Goal: Task Accomplishment & Management: Use online tool/utility

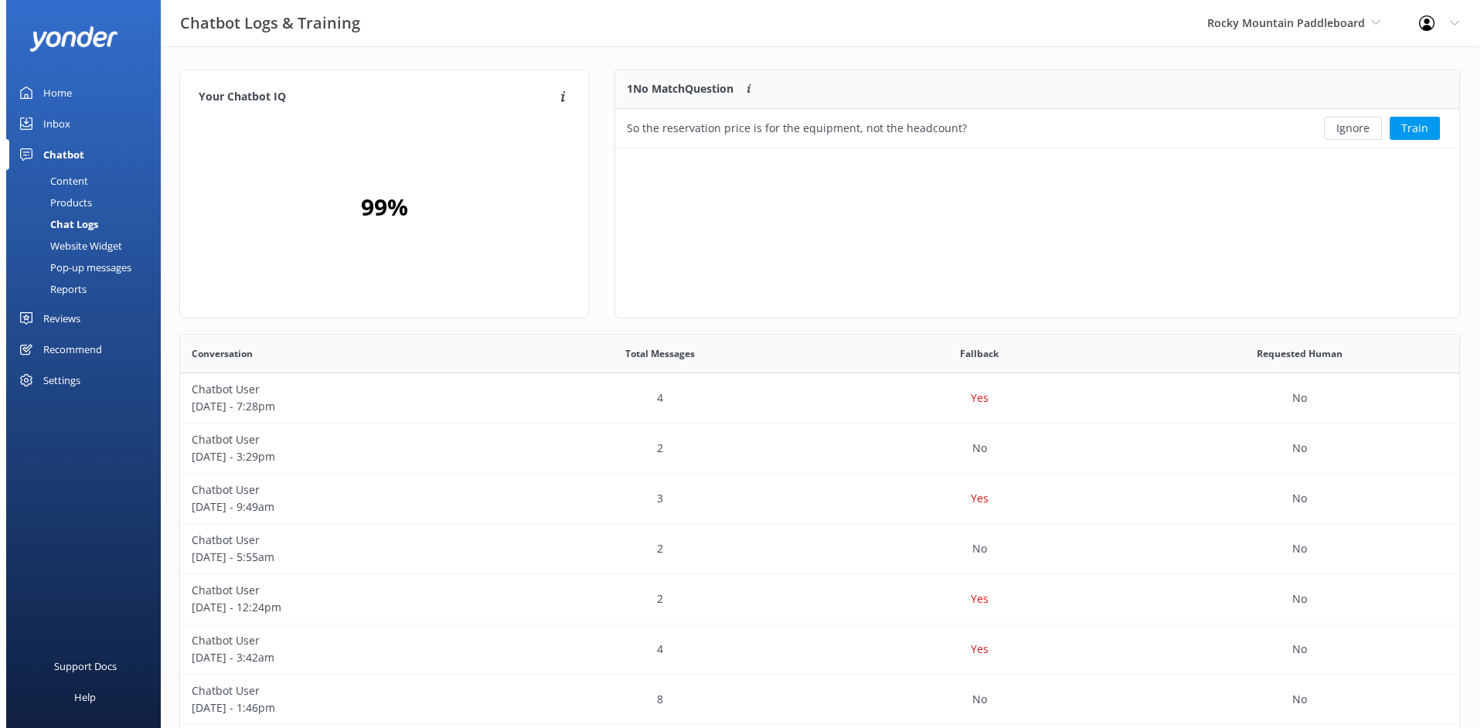
scroll to position [530, 1268]
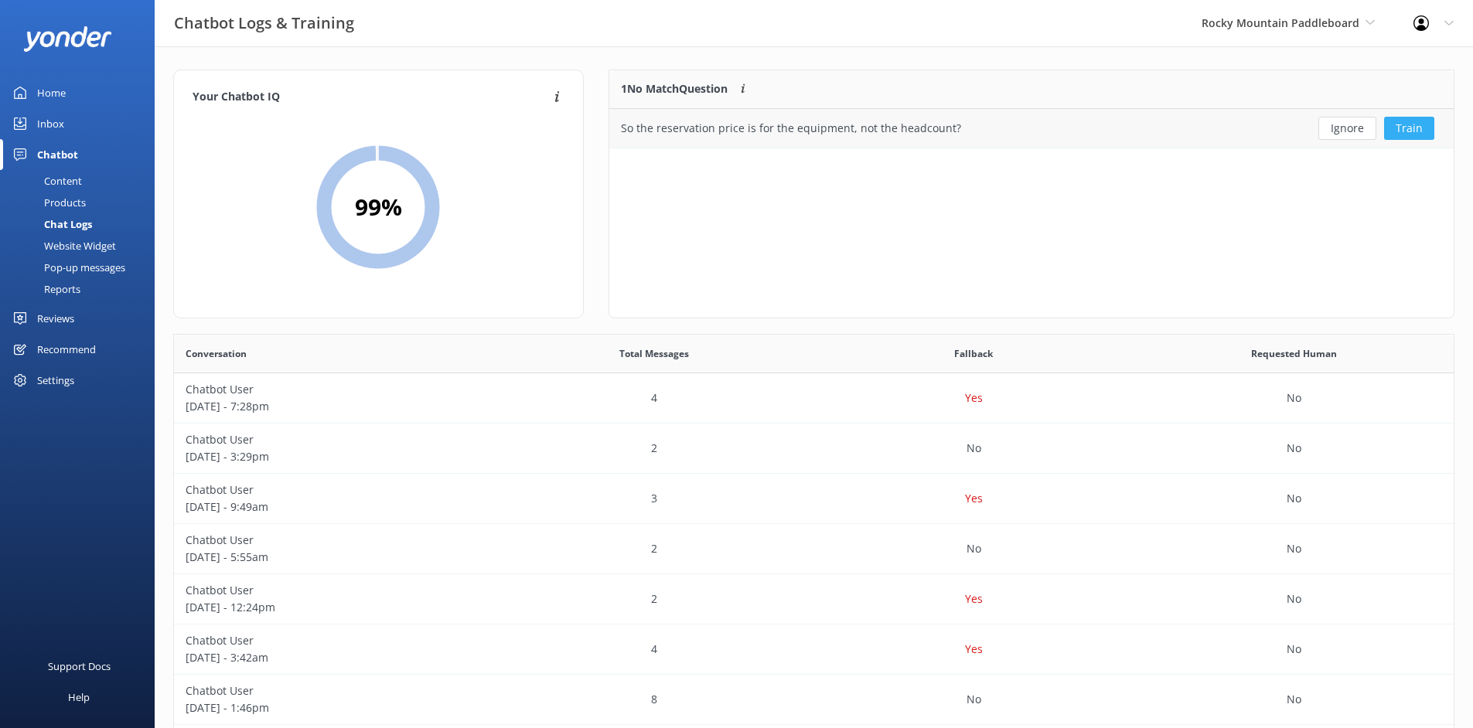
click at [1410, 133] on button "Train" at bounding box center [1409, 128] width 50 height 23
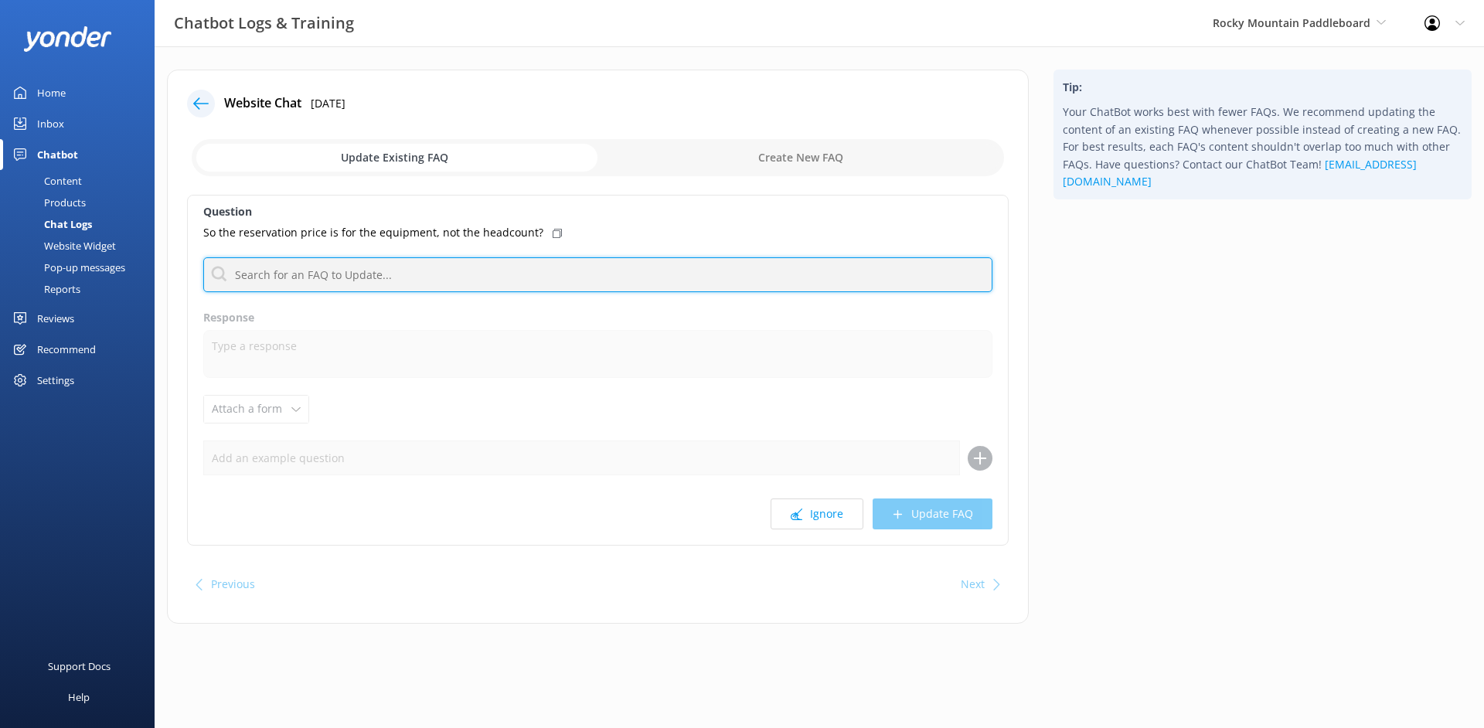
click at [502, 273] on input "text" at bounding box center [597, 274] width 789 height 35
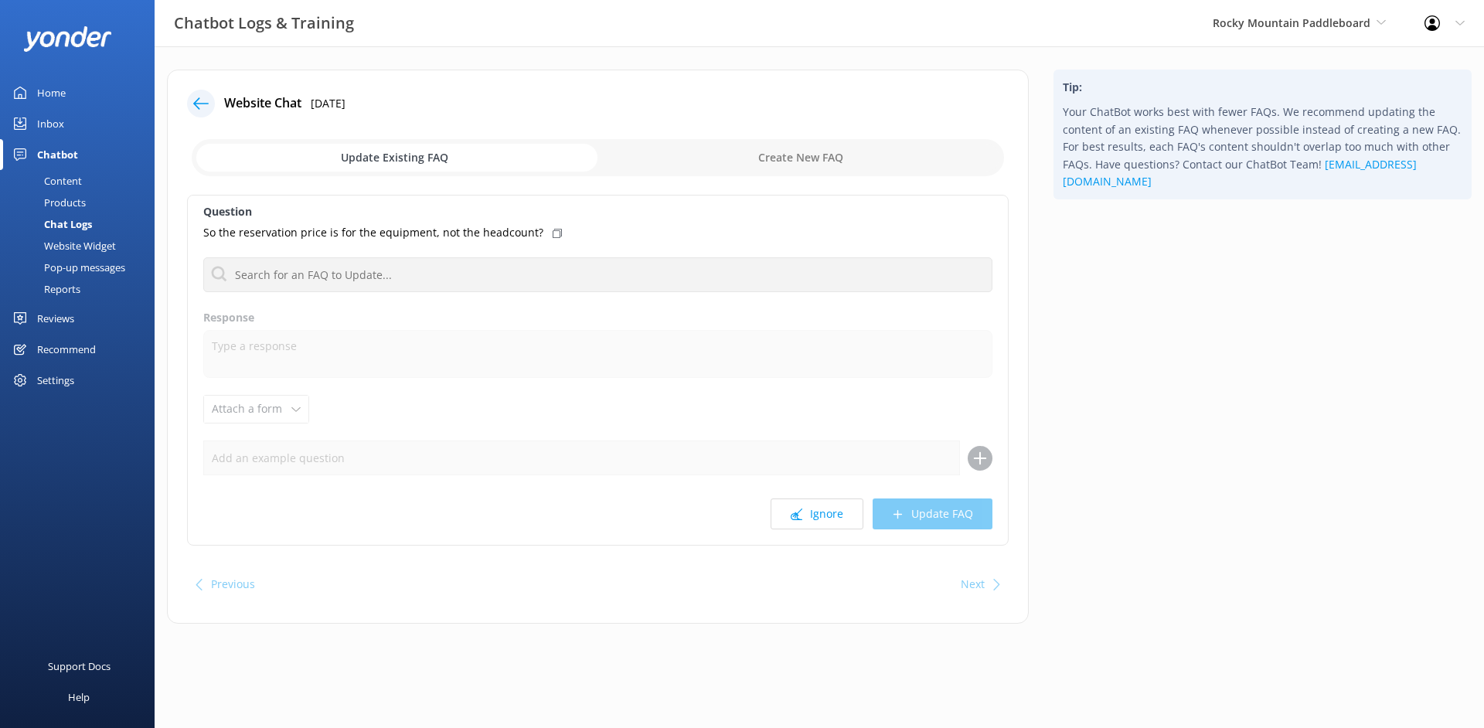
click at [201, 107] on icon at bounding box center [200, 103] width 15 height 15
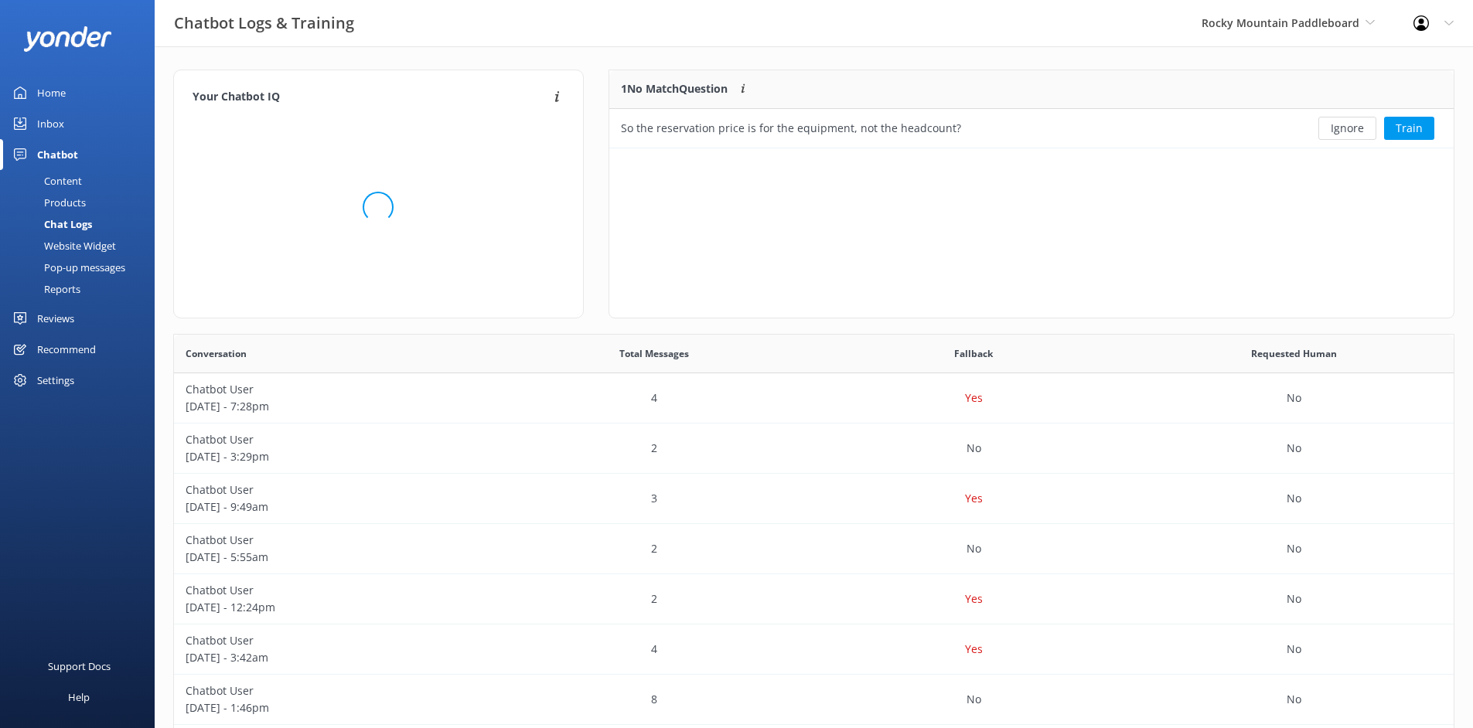
scroll to position [12, 12]
click at [97, 92] on link "Home" at bounding box center [77, 92] width 155 height 31
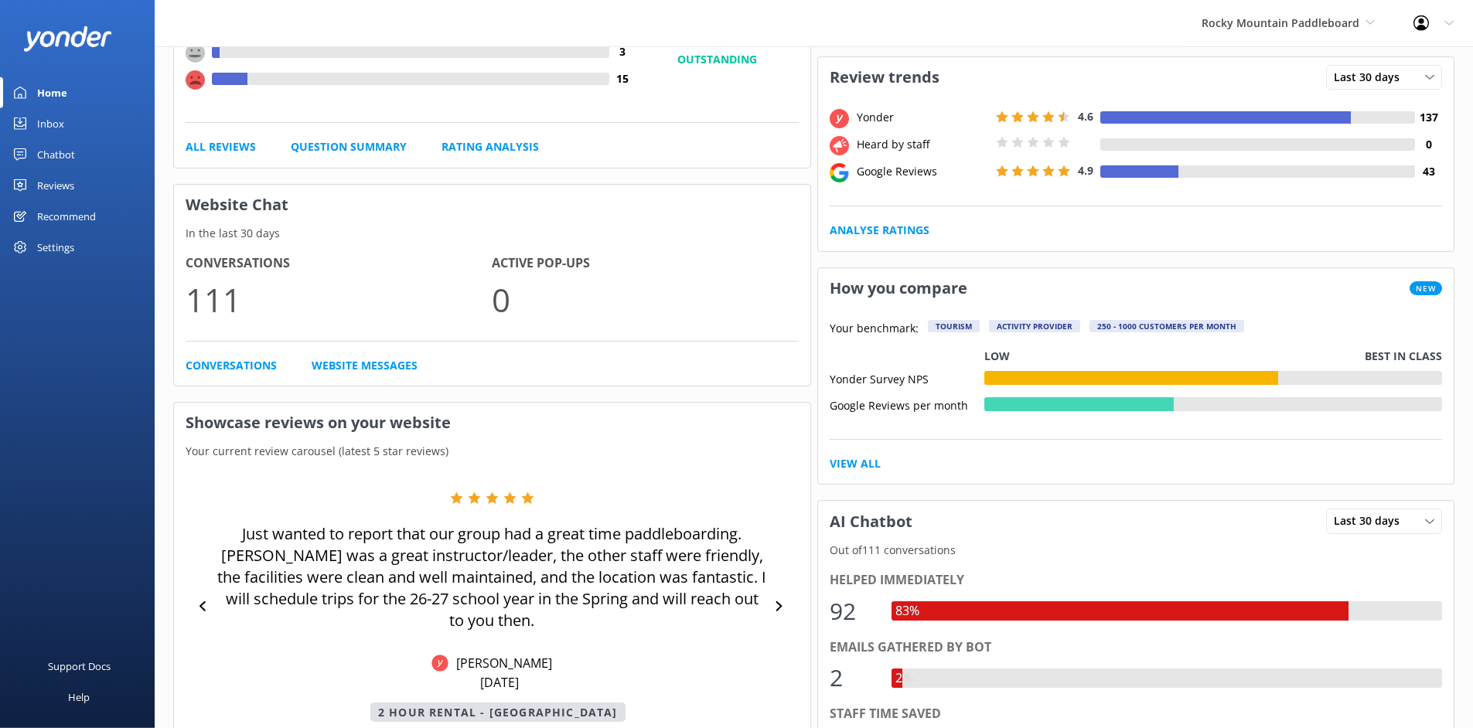
scroll to position [12, 0]
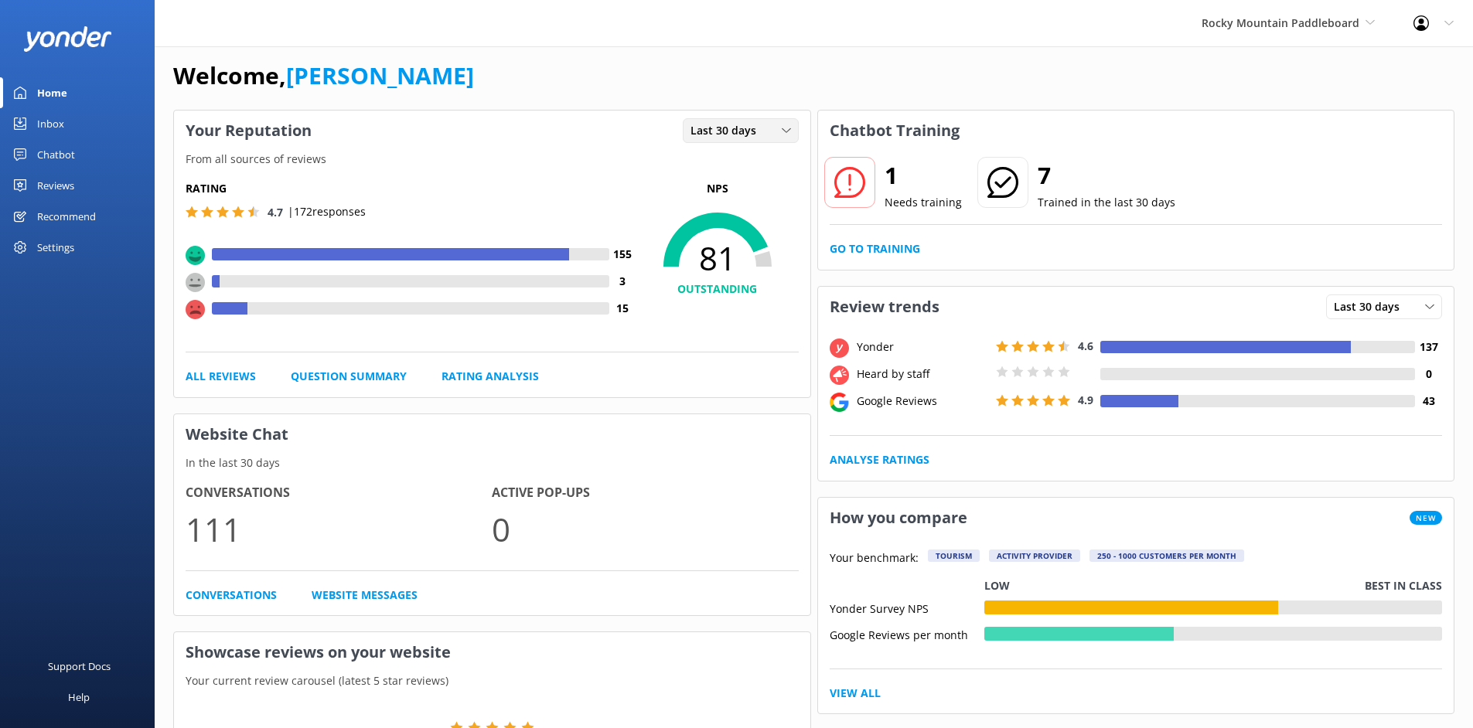
click at [699, 135] on span "Last 30 days" at bounding box center [727, 130] width 75 height 17
click at [711, 171] on link "Last 7 days" at bounding box center [752, 162] width 138 height 31
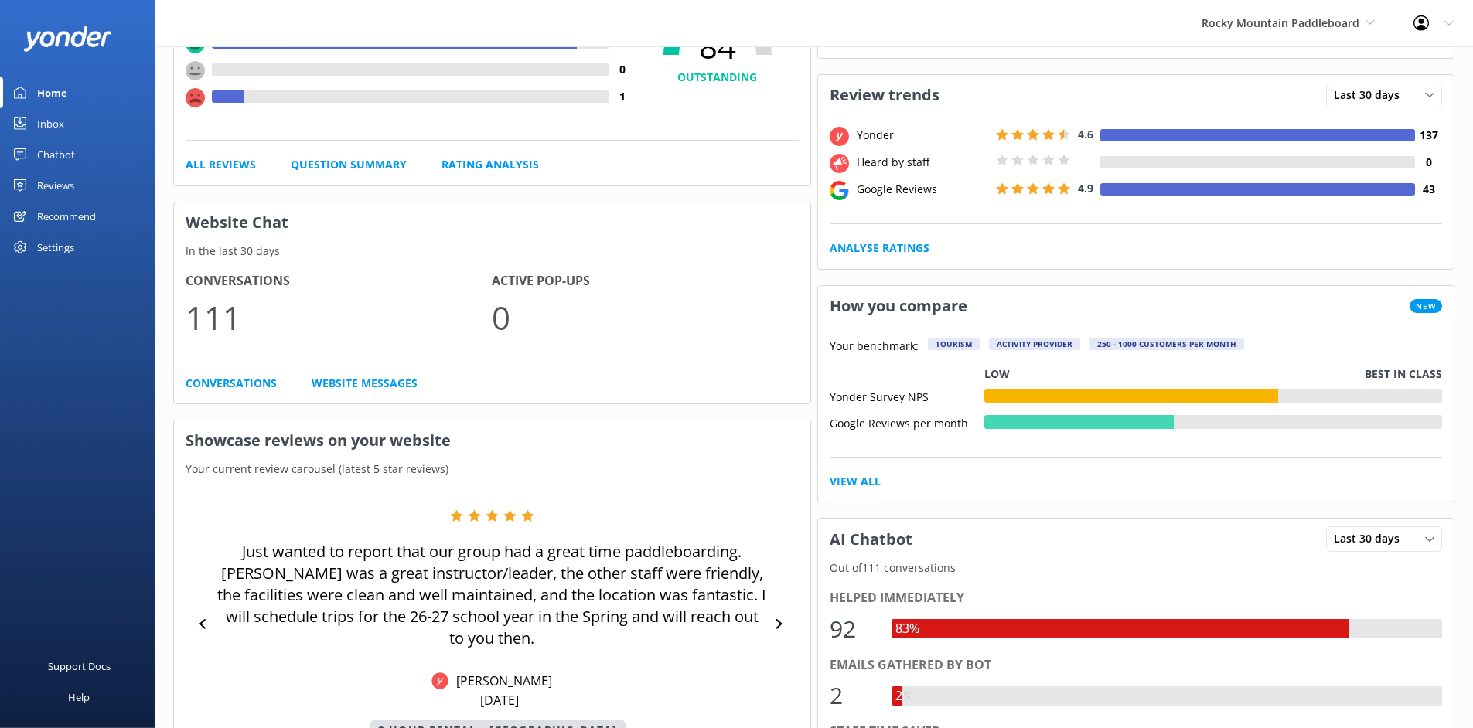
scroll to position [117, 0]
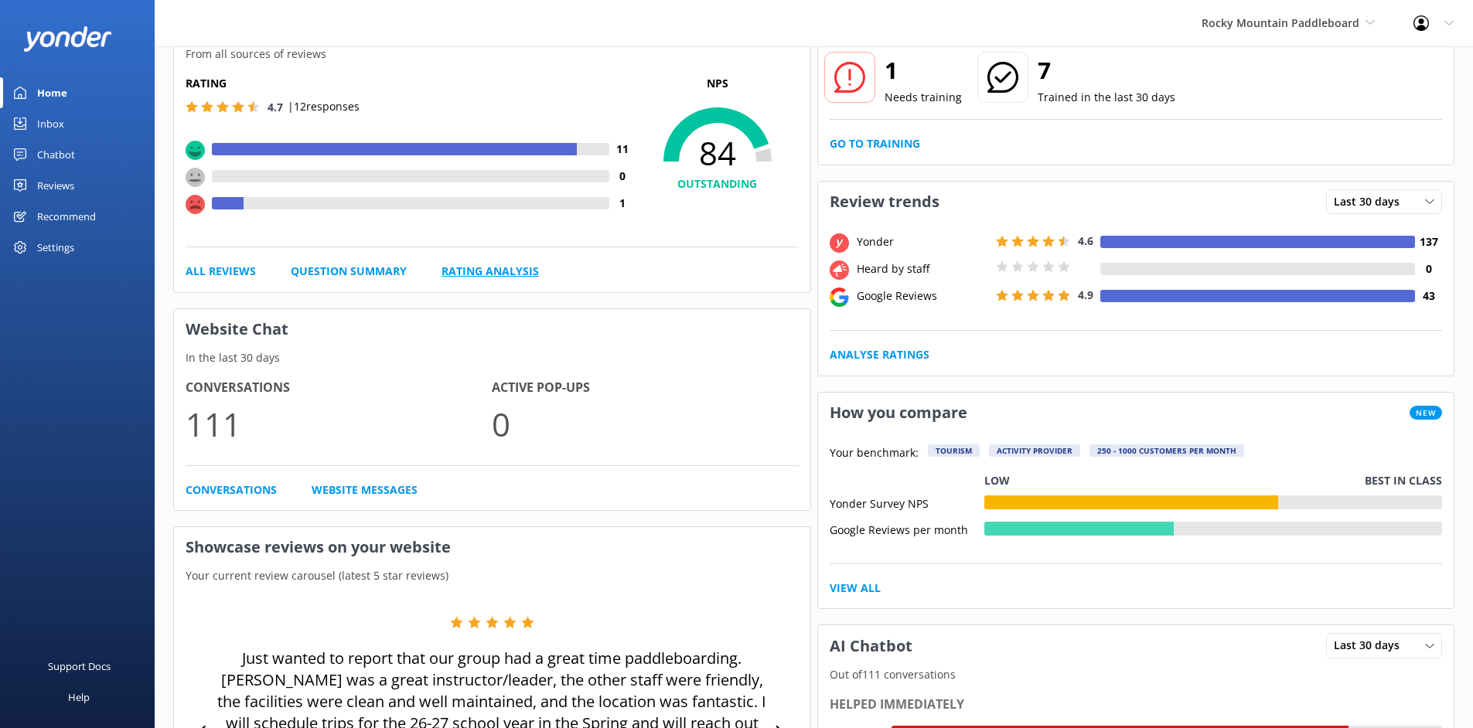
click at [514, 271] on link "Rating Analysis" at bounding box center [489, 271] width 97 height 17
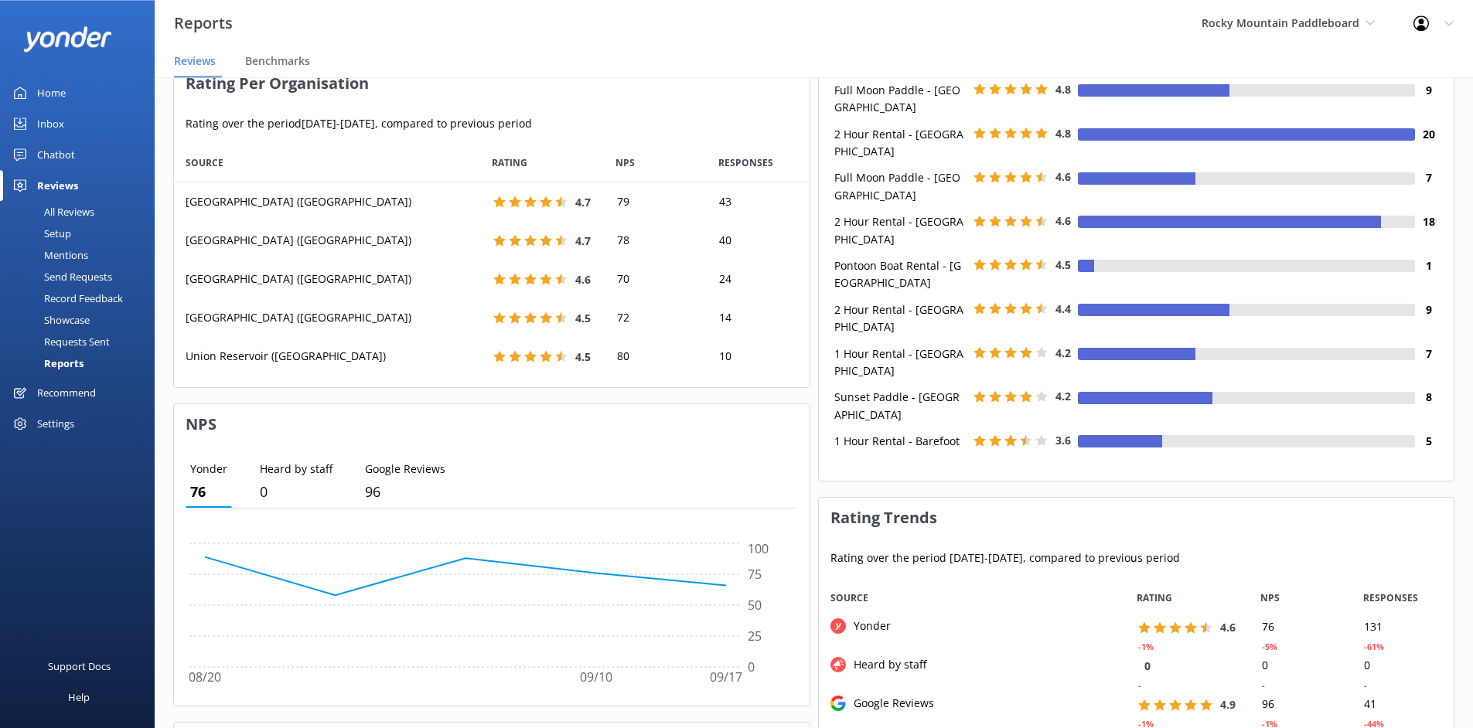
scroll to position [495, 0]
